Goal: Navigation & Orientation: Find specific page/section

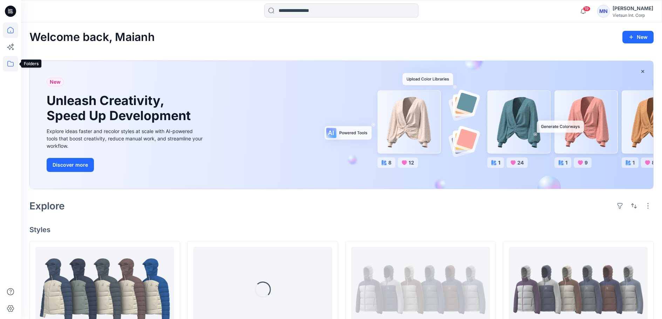
click at [6, 63] on icon at bounding box center [10, 63] width 15 height 15
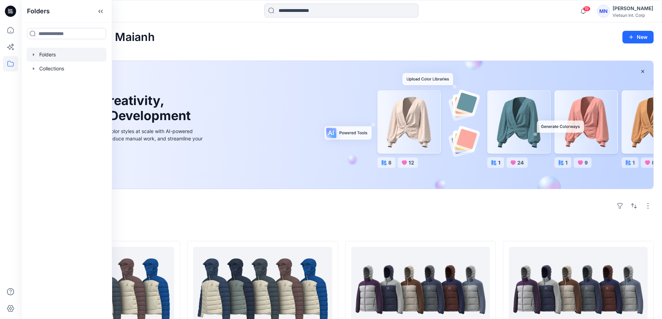
click at [53, 57] on div at bounding box center [67, 55] width 80 height 14
